Goal: Information Seeking & Learning: Learn about a topic

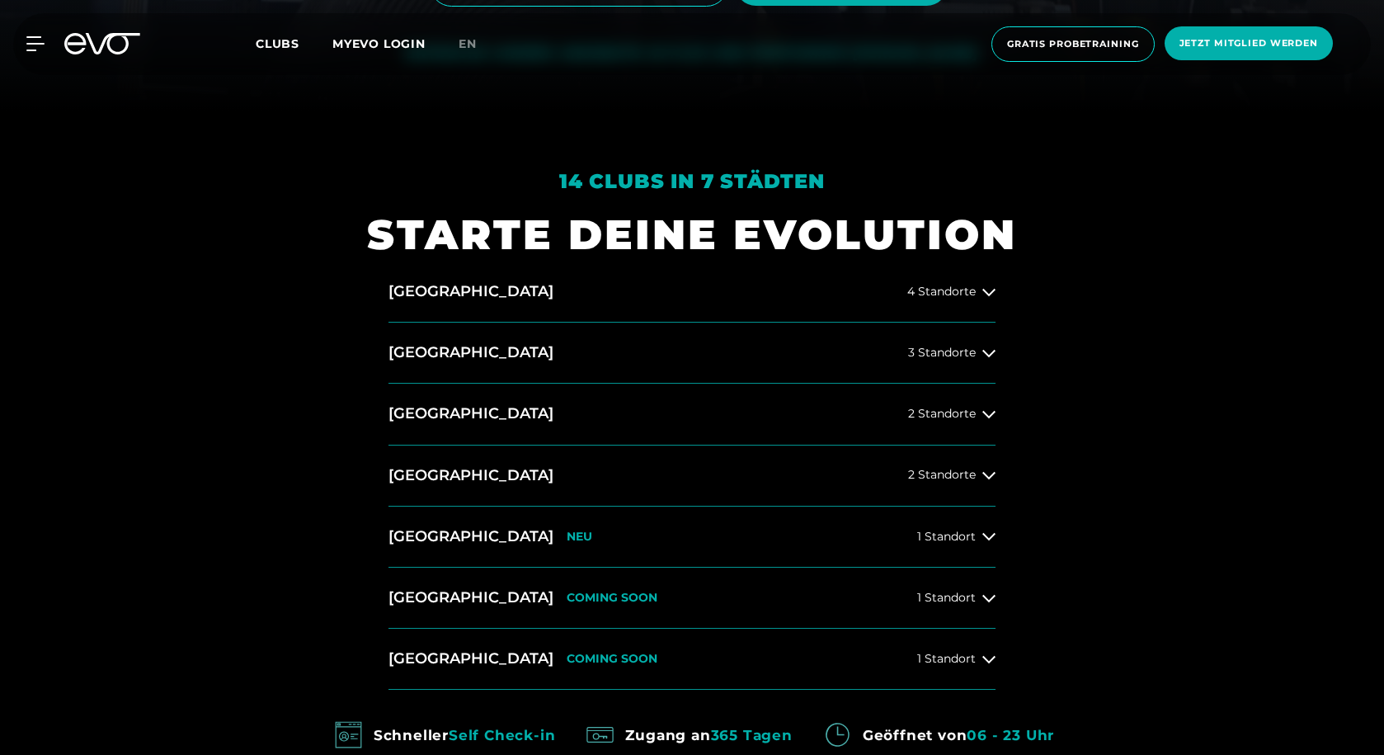
scroll to position [825, 0]
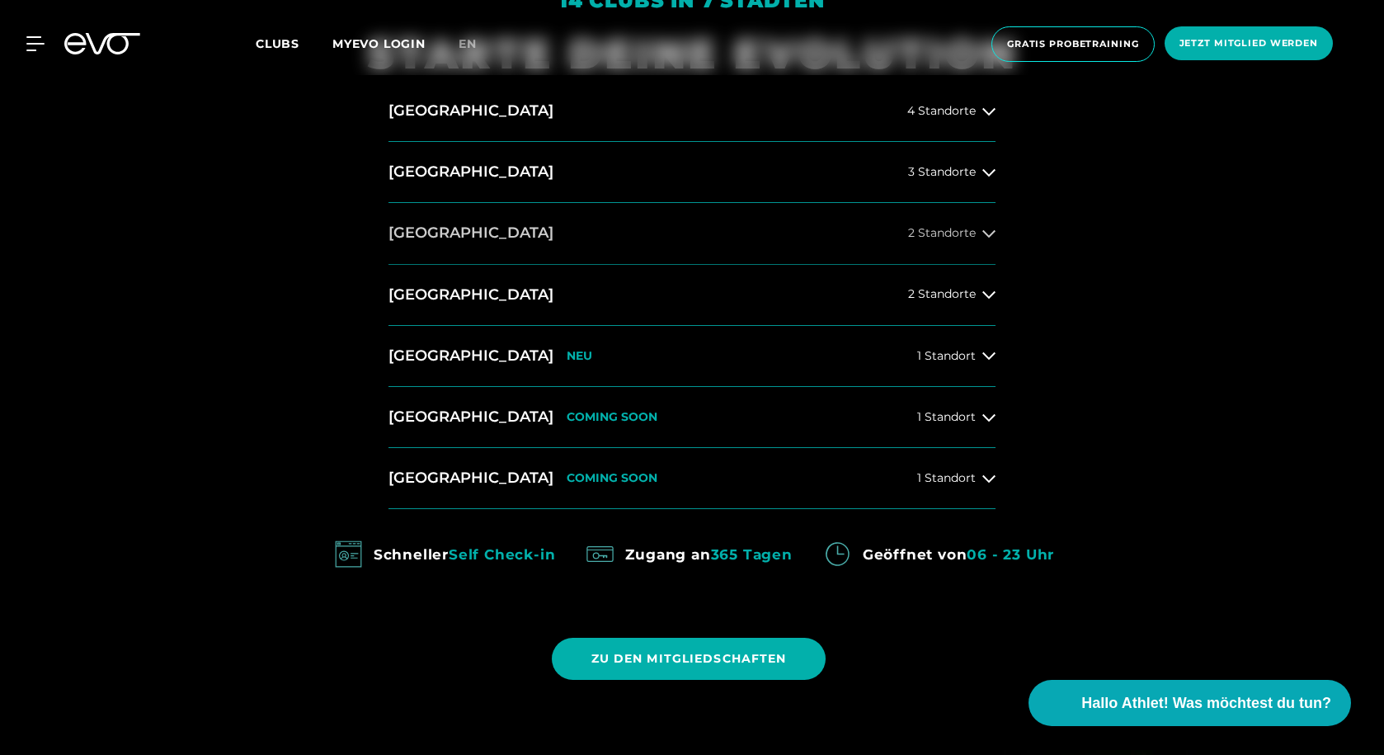
click at [937, 230] on span "2 Standorte" at bounding box center [942, 233] width 68 height 12
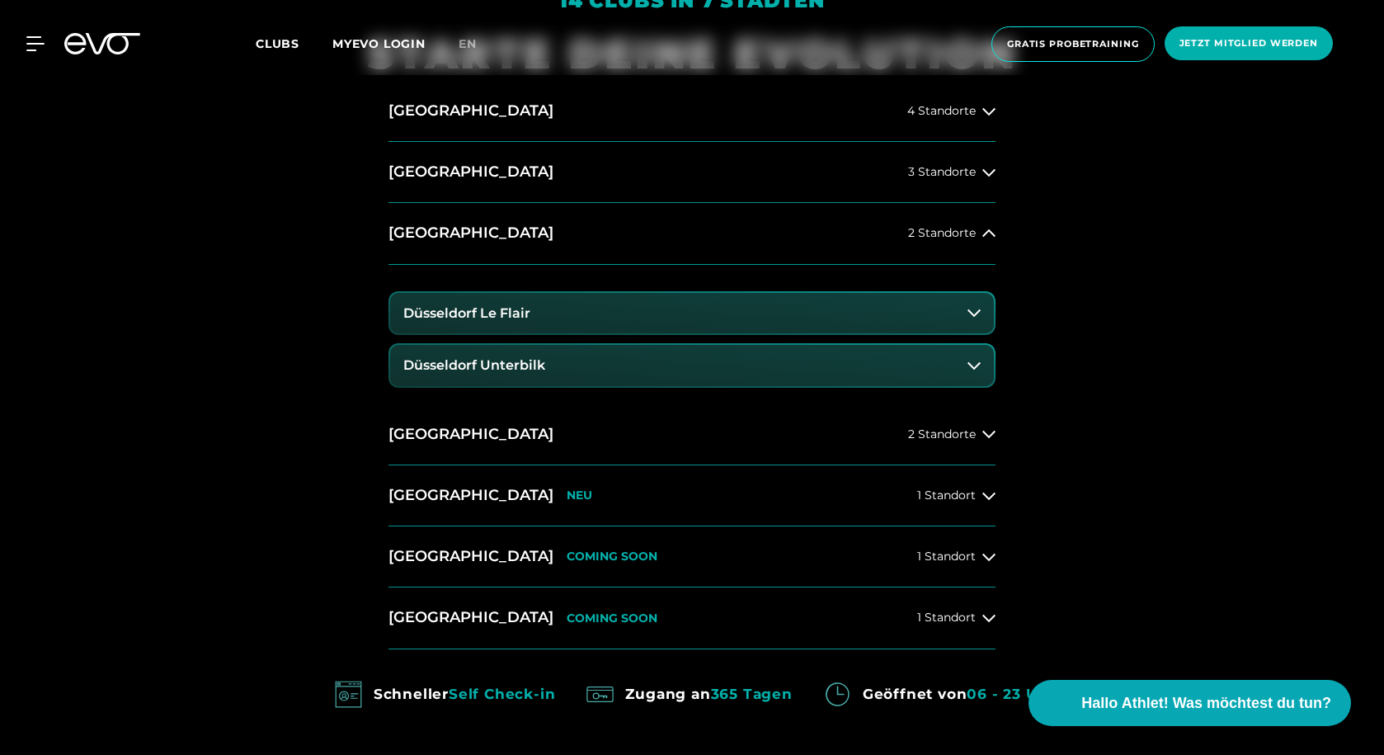
click at [510, 309] on h3 "Düsseldorf Le Flair" at bounding box center [466, 313] width 127 height 15
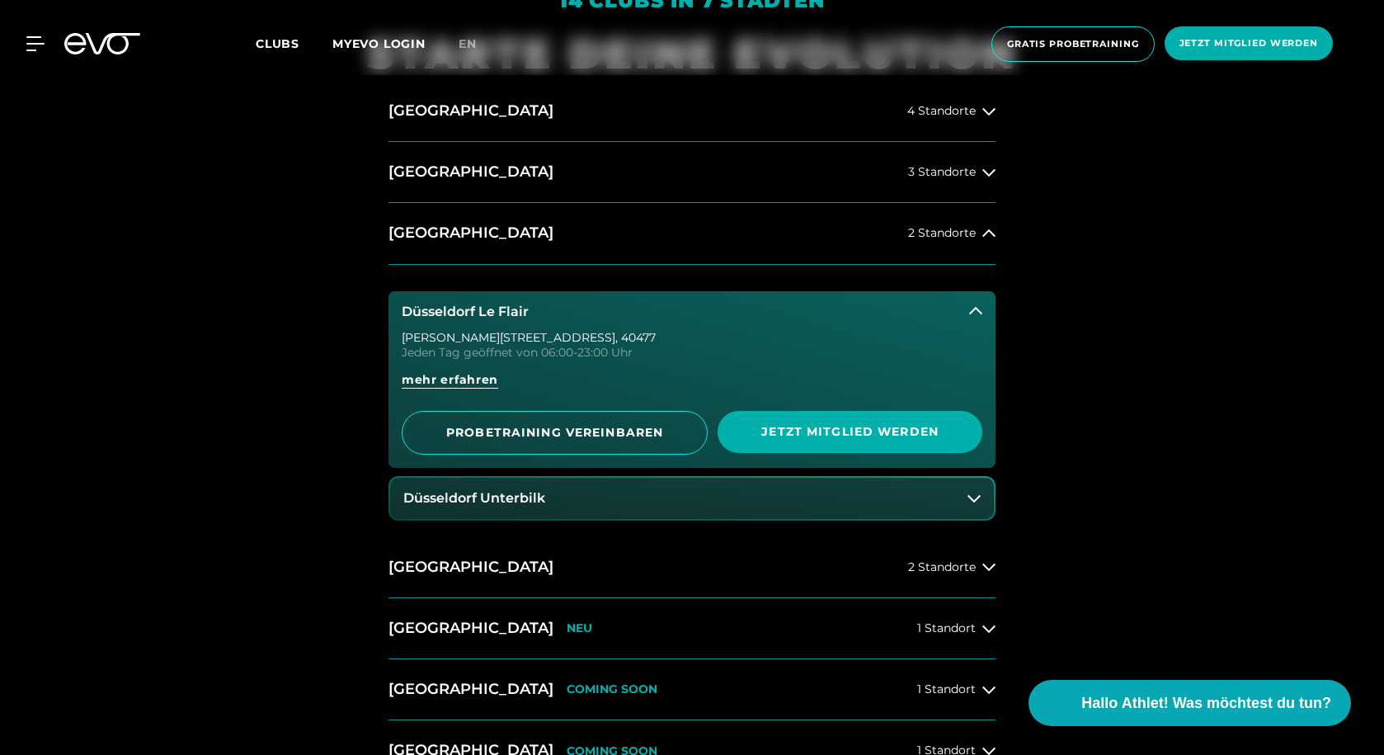
click at [974, 308] on icon at bounding box center [975, 310] width 13 height 13
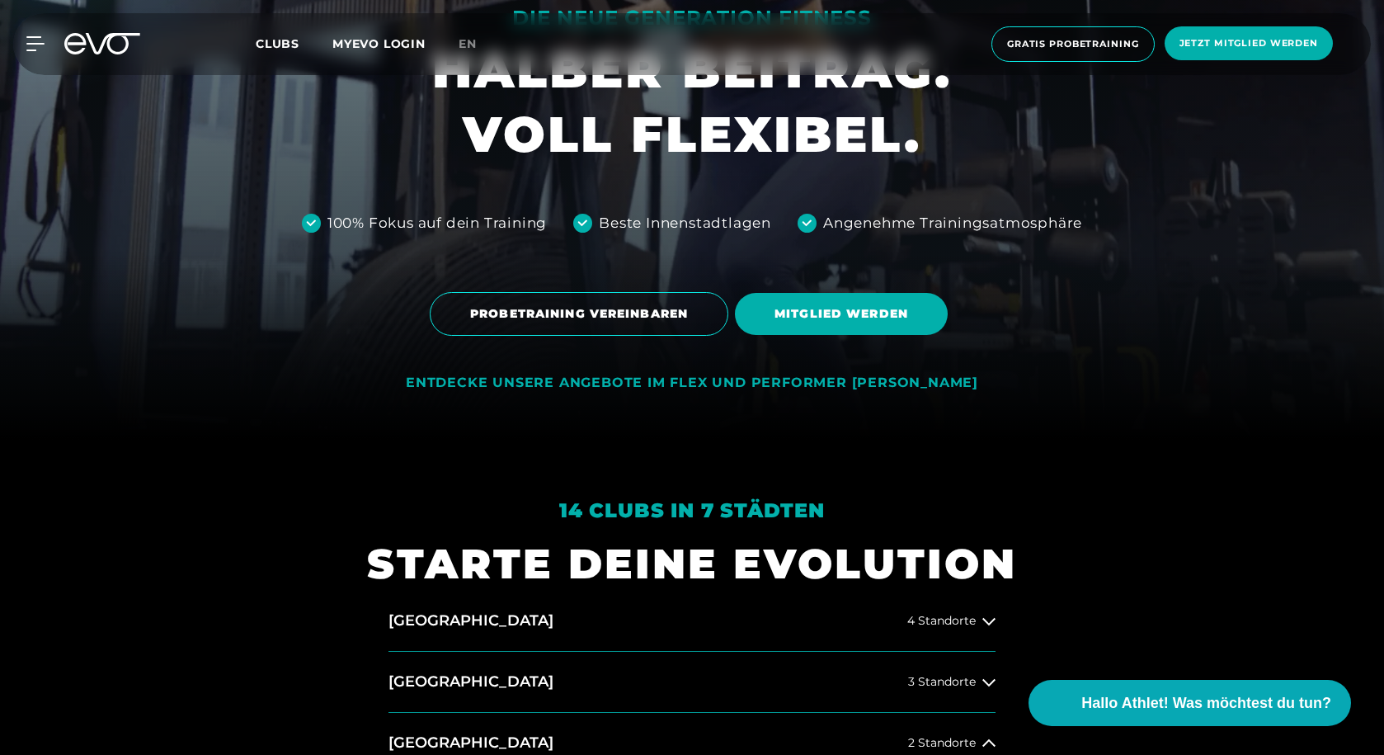
scroll to position [0, 0]
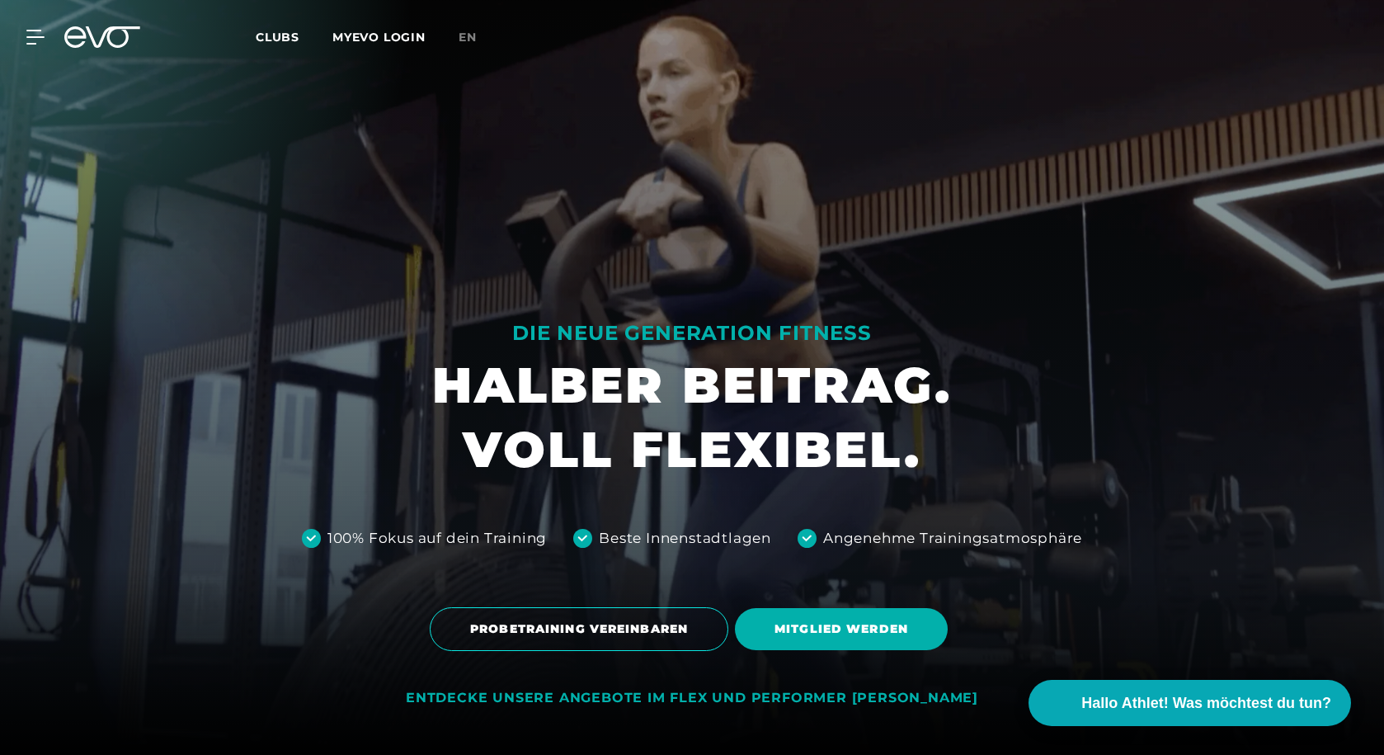
click at [82, 37] on icon at bounding box center [74, 36] width 21 height 21
click at [32, 31] on icon at bounding box center [38, 37] width 23 height 13
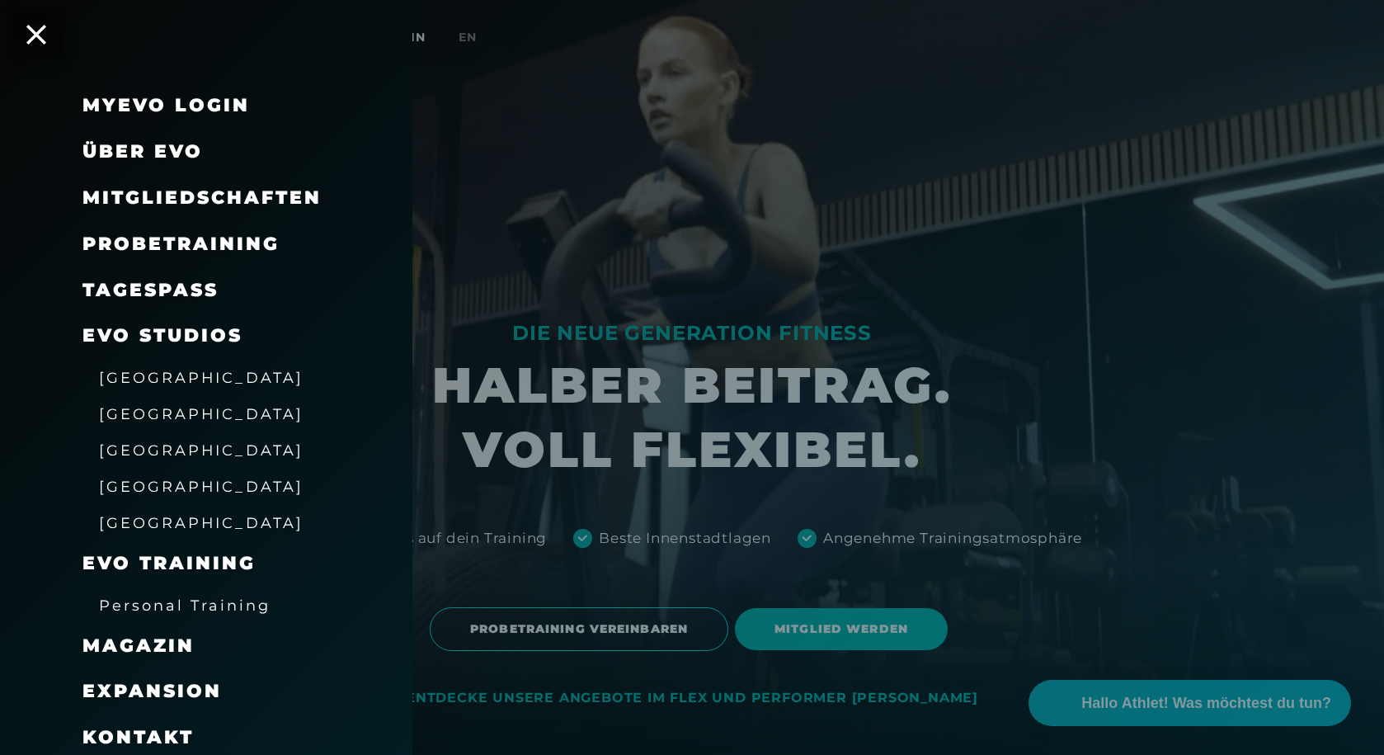
click at [152, 151] on span "Über EVO" at bounding box center [142, 151] width 120 height 22
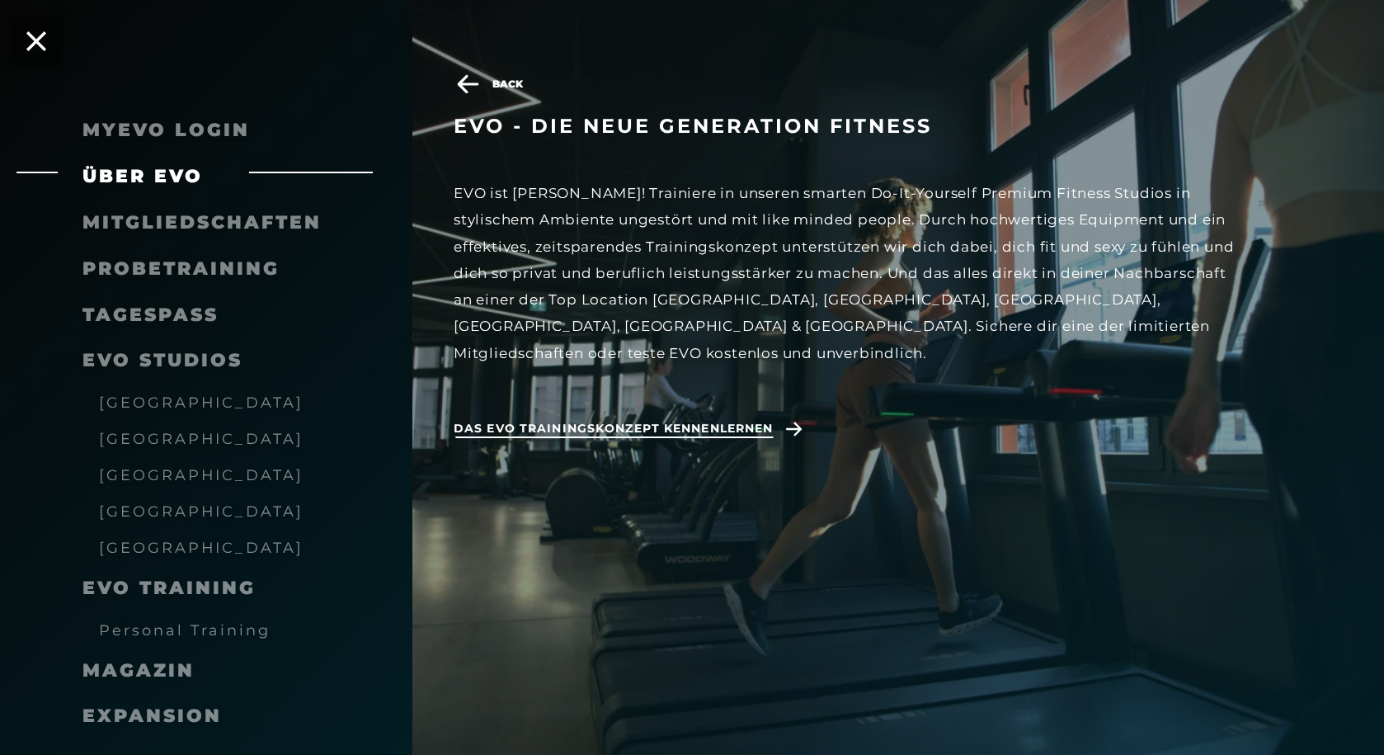
click at [587, 420] on span "Das EVO Trainingskonzept kennenlernen" at bounding box center [613, 428] width 319 height 17
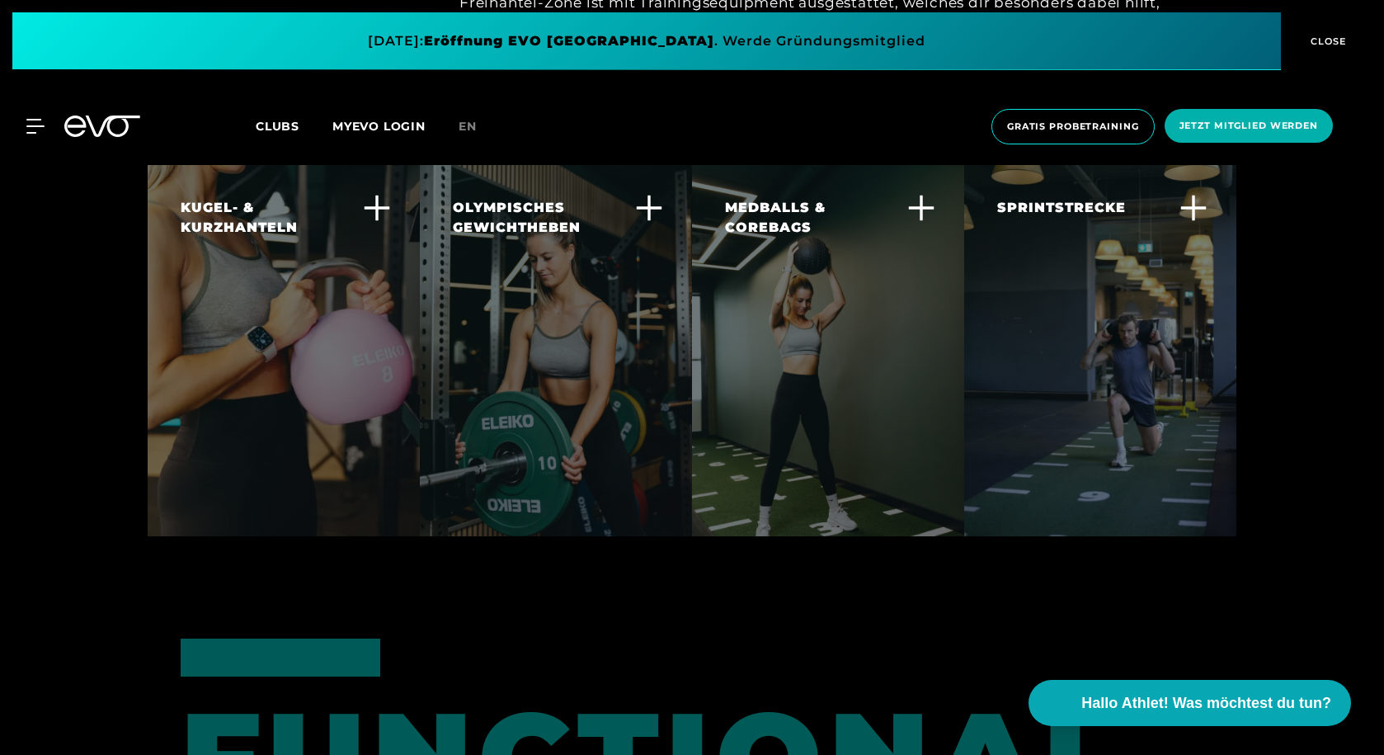
scroll to position [3757, 0]
